Goal: Communication & Community: Answer question/provide support

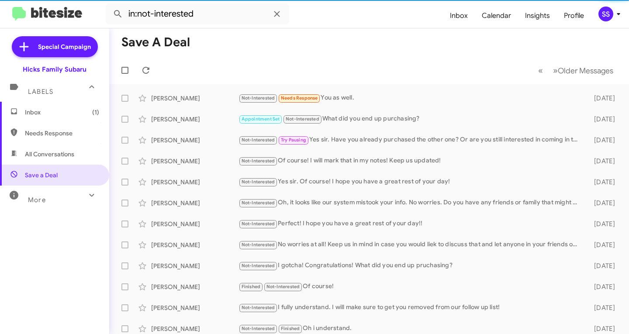
click at [69, 114] on span "Inbox (1)" at bounding box center [62, 112] width 74 height 9
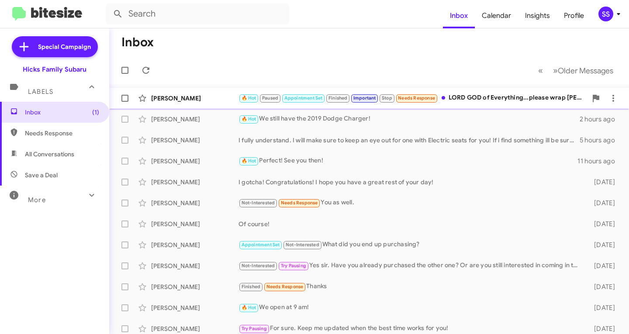
click at [442, 96] on div "🔥 Hot Paused Appointment Set Finished Important Stop Needs Response LORD GOD of…" at bounding box center [413, 98] width 349 height 10
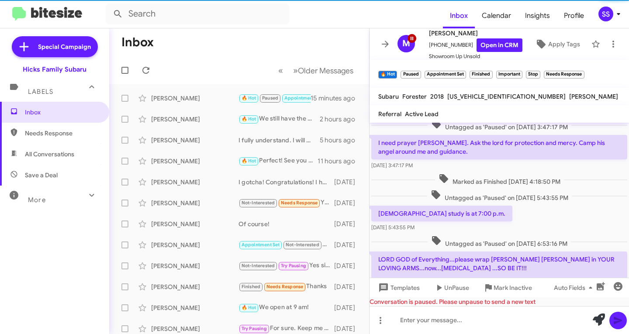
scroll to position [420, 0]
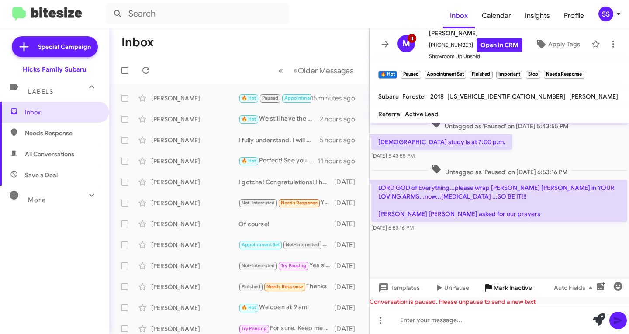
click at [513, 285] on span "Mark Inactive" at bounding box center [513, 288] width 38 height 16
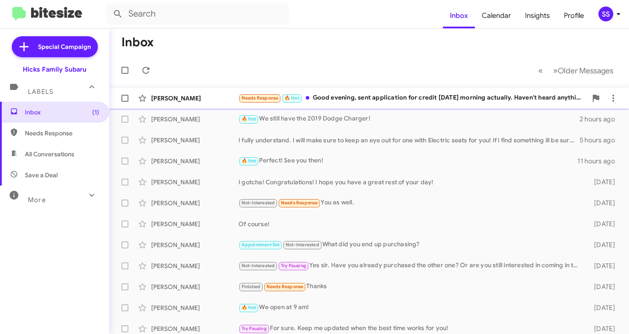
click at [363, 90] on div "[PERSON_NAME] Needs Response 🔥 Hot Good evening, sent application for credit [D…" at bounding box center [369, 98] width 506 height 17
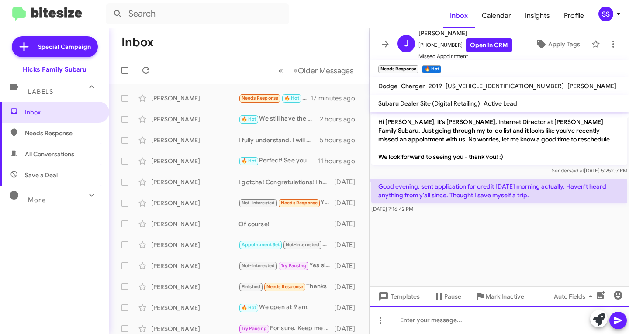
click at [446, 325] on div at bounding box center [499, 320] width 259 height 28
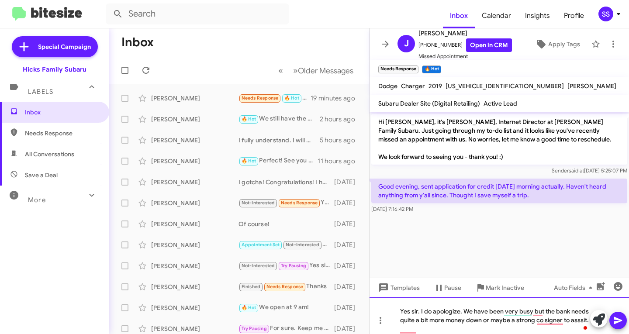
click at [434, 323] on div "Yes sir. I do apologize. We have been very busy but the bank needs quite a bit …" at bounding box center [499, 315] width 259 height 37
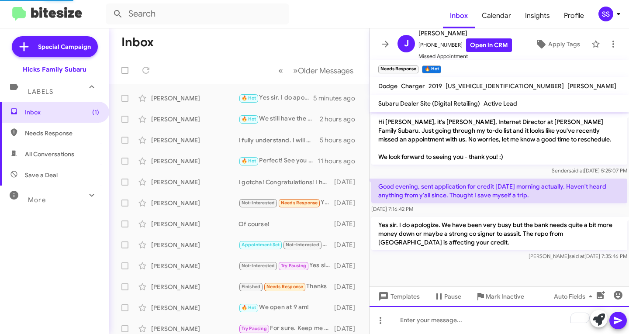
scroll to position [14, 0]
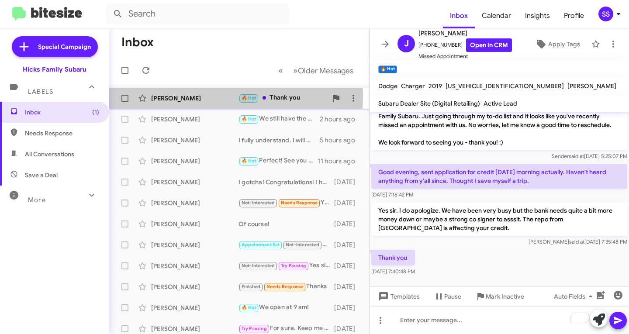
click at [183, 97] on div "[PERSON_NAME]" at bounding box center [194, 98] width 87 height 9
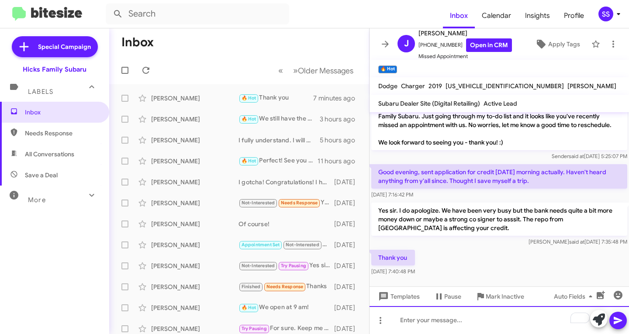
click at [450, 326] on div "To enrich screen reader interactions, please activate Accessibility in Grammarl…" at bounding box center [499, 320] width 259 height 28
